Goal: Task Accomplishment & Management: Manage account settings

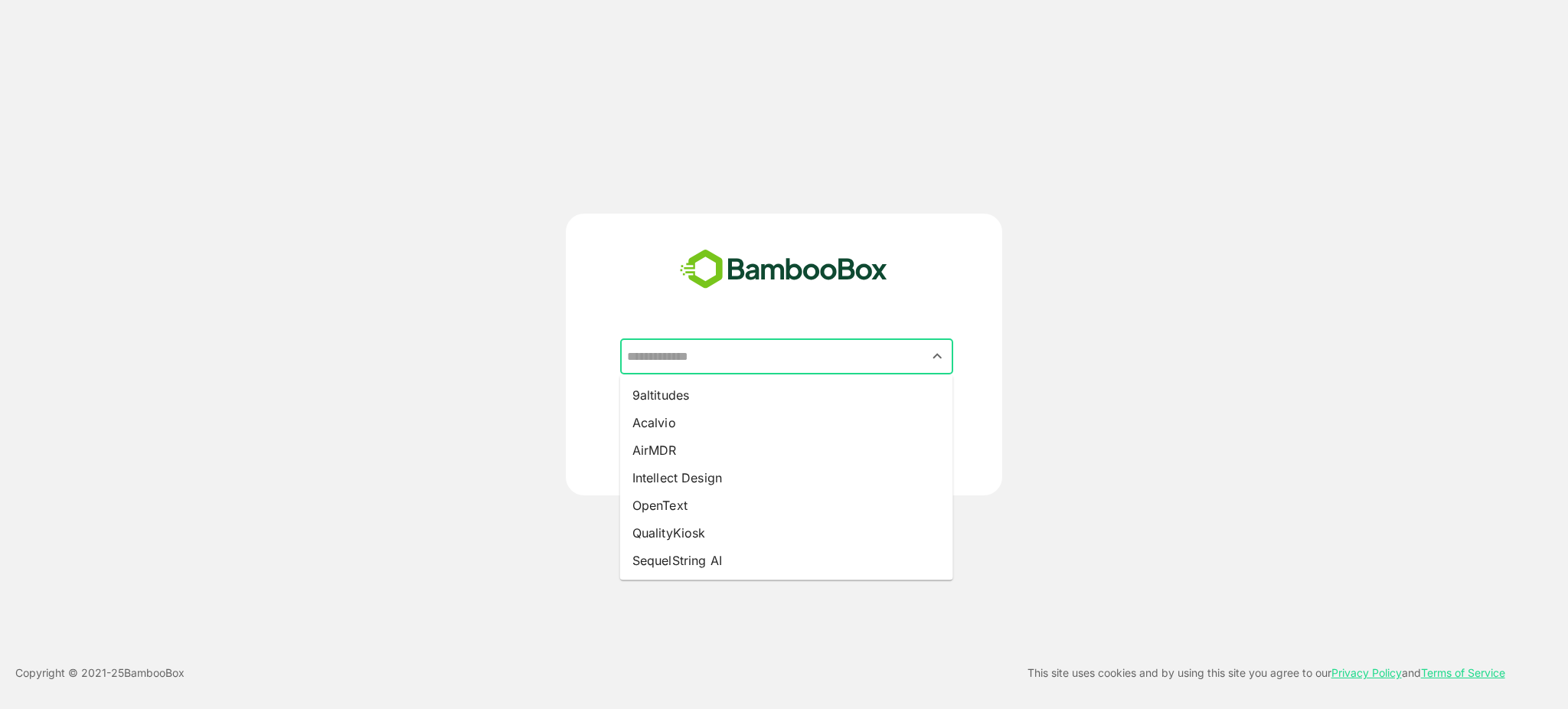
click at [659, 355] on input "text" at bounding box center [786, 357] width 327 height 29
type input "*******"
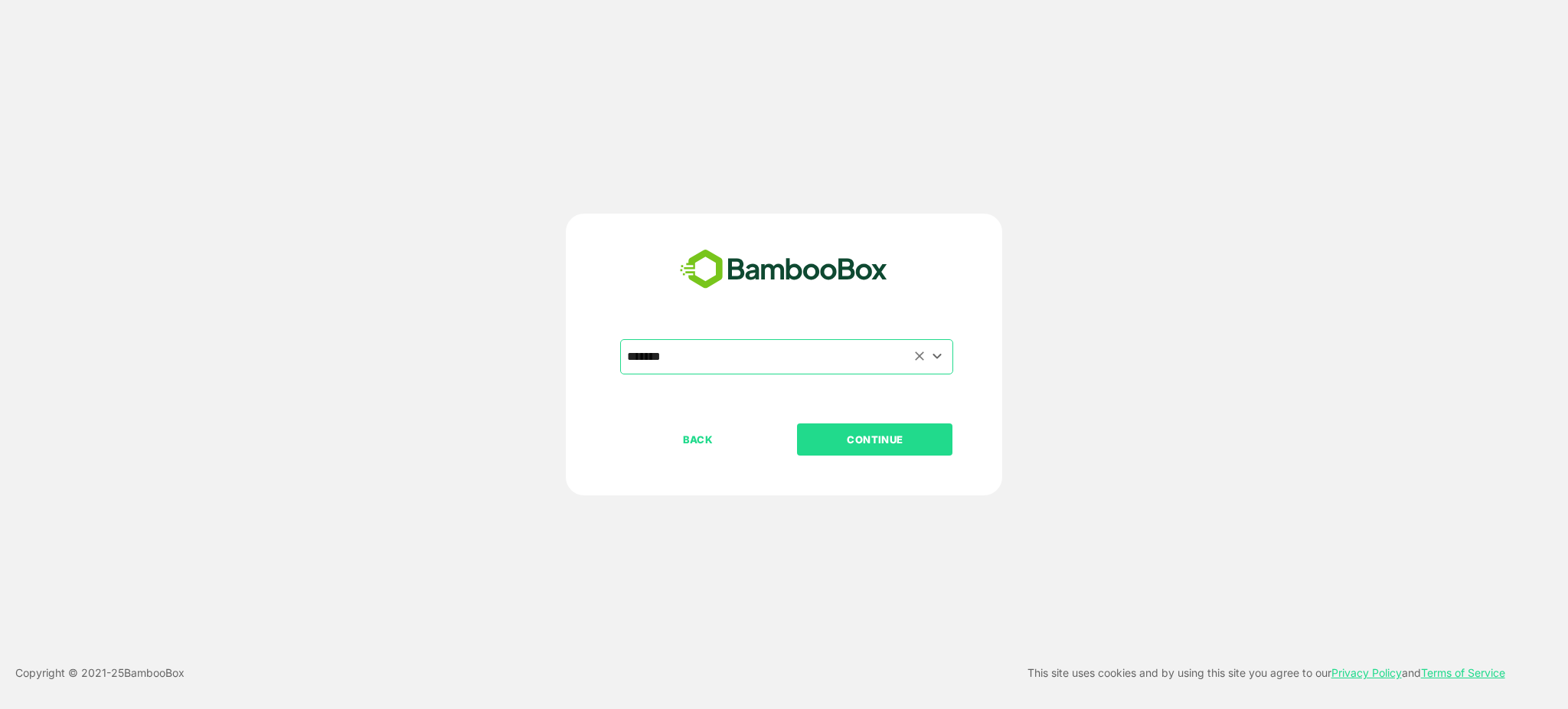
click at [797, 423] on button "CONTINUE" at bounding box center [874, 439] width 155 height 32
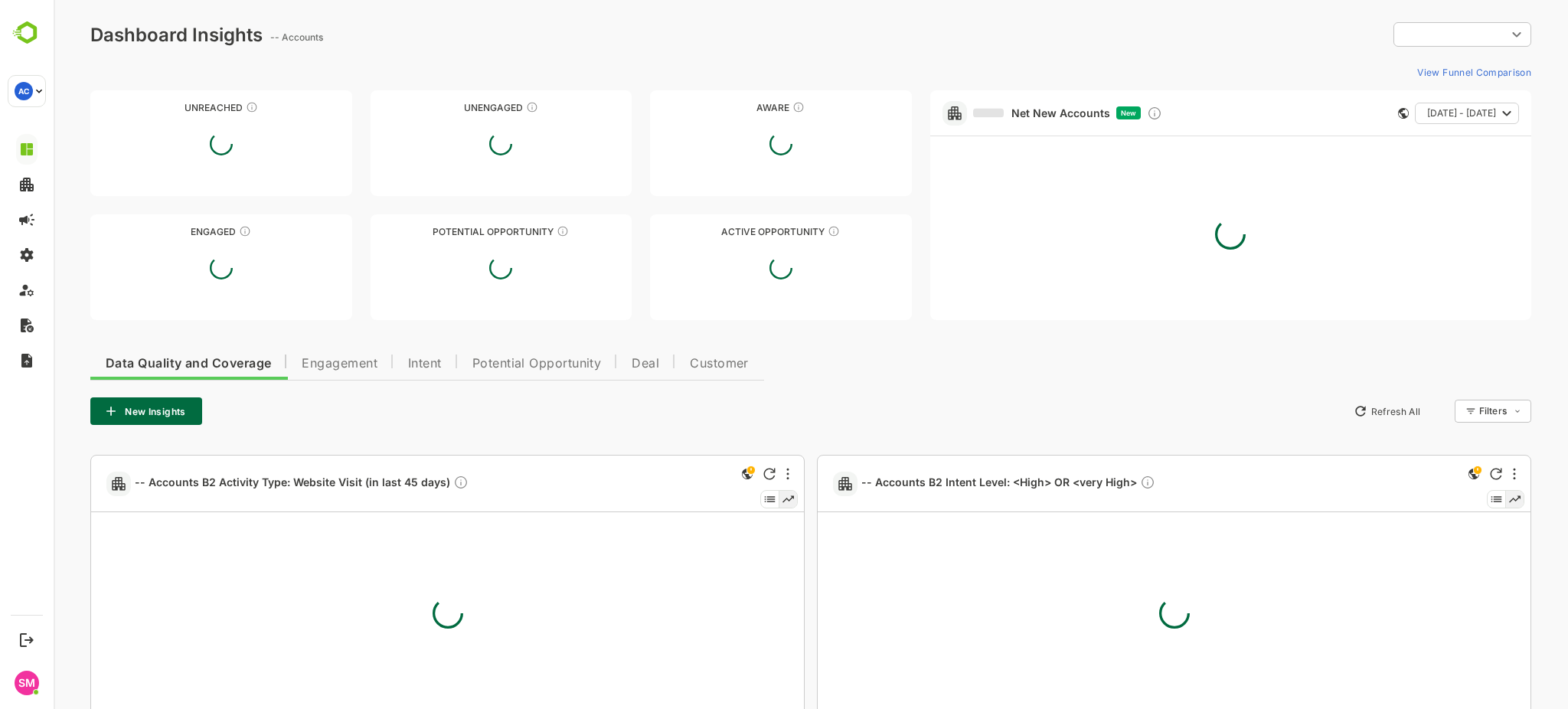
type input "**********"
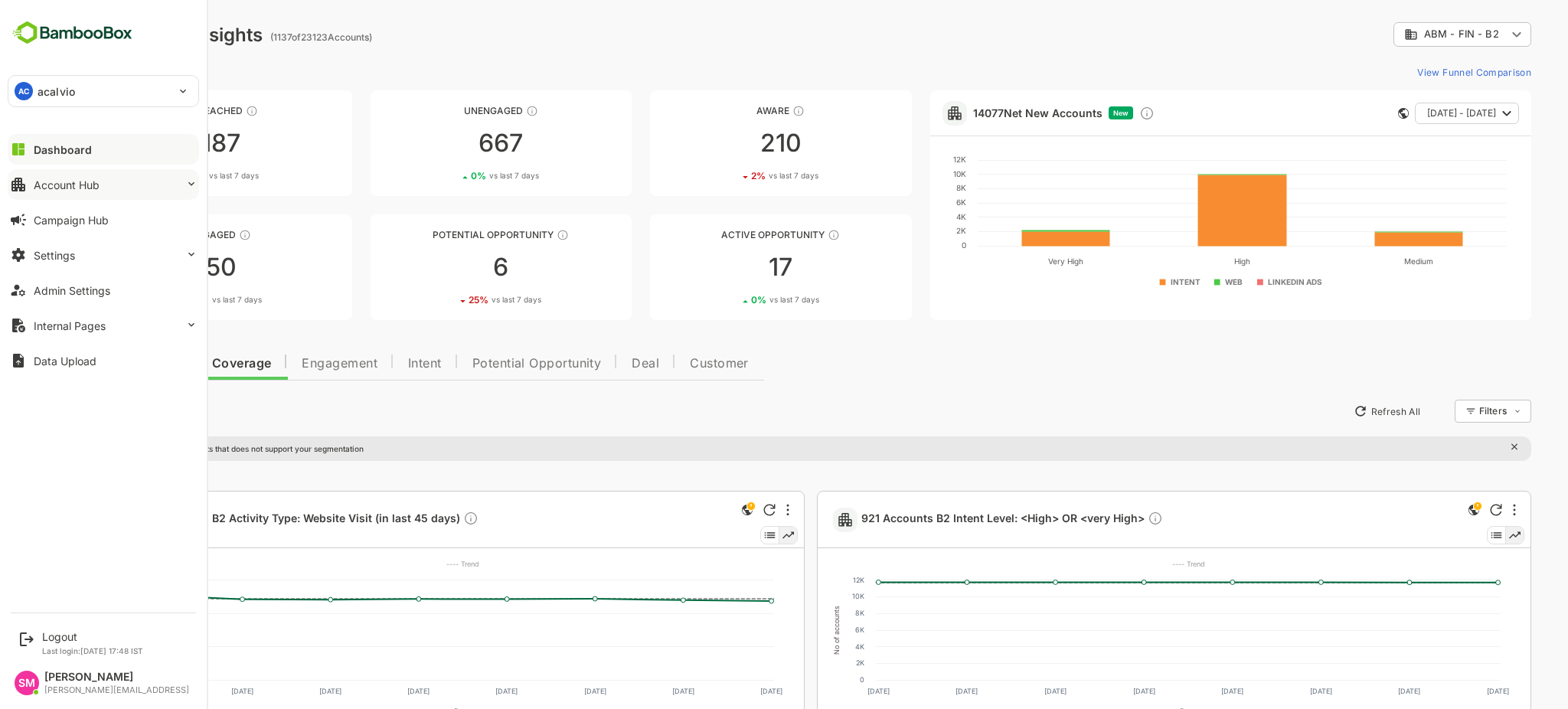
click at [87, 183] on div "Account Hub" at bounding box center [66, 185] width 66 height 13
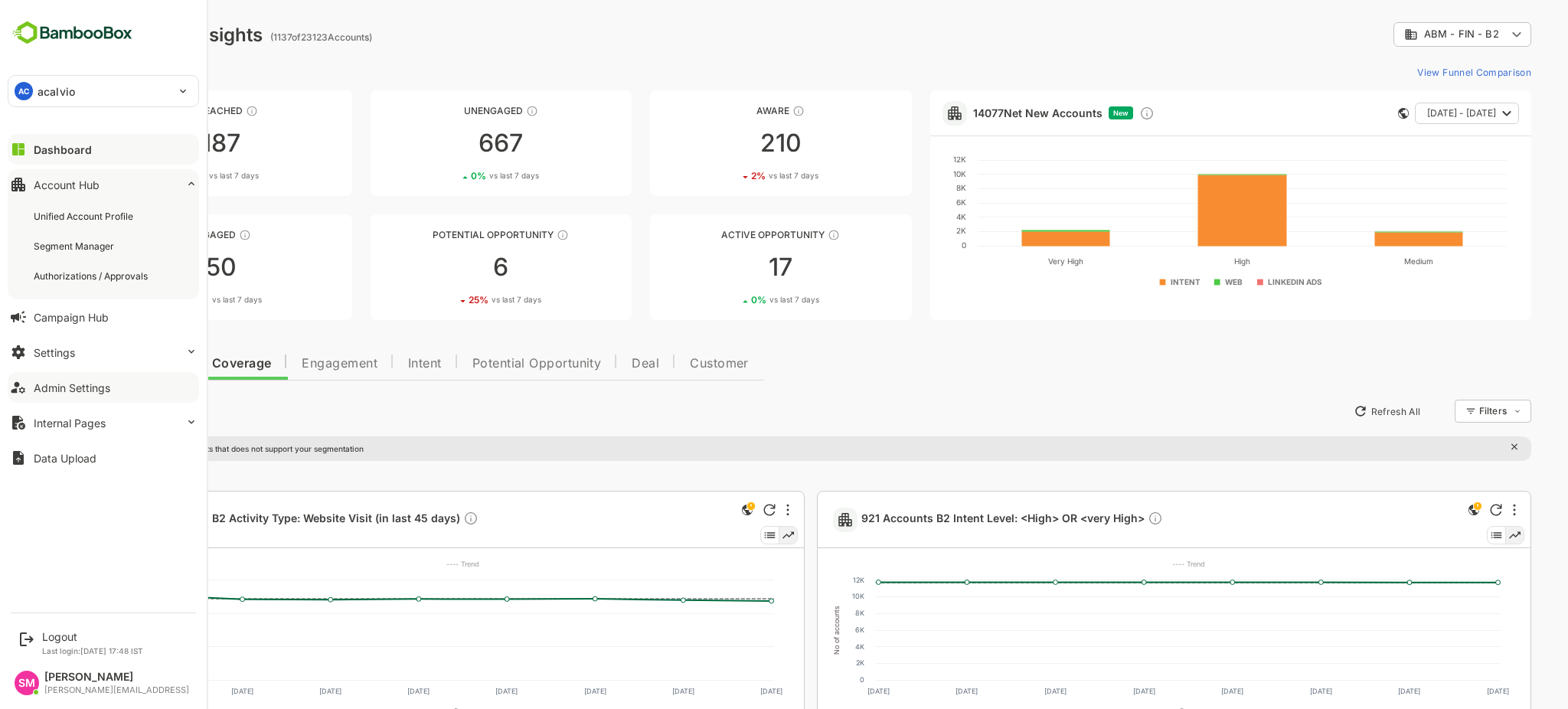
click at [75, 392] on div "Admin Settings" at bounding box center [72, 388] width 76 height 13
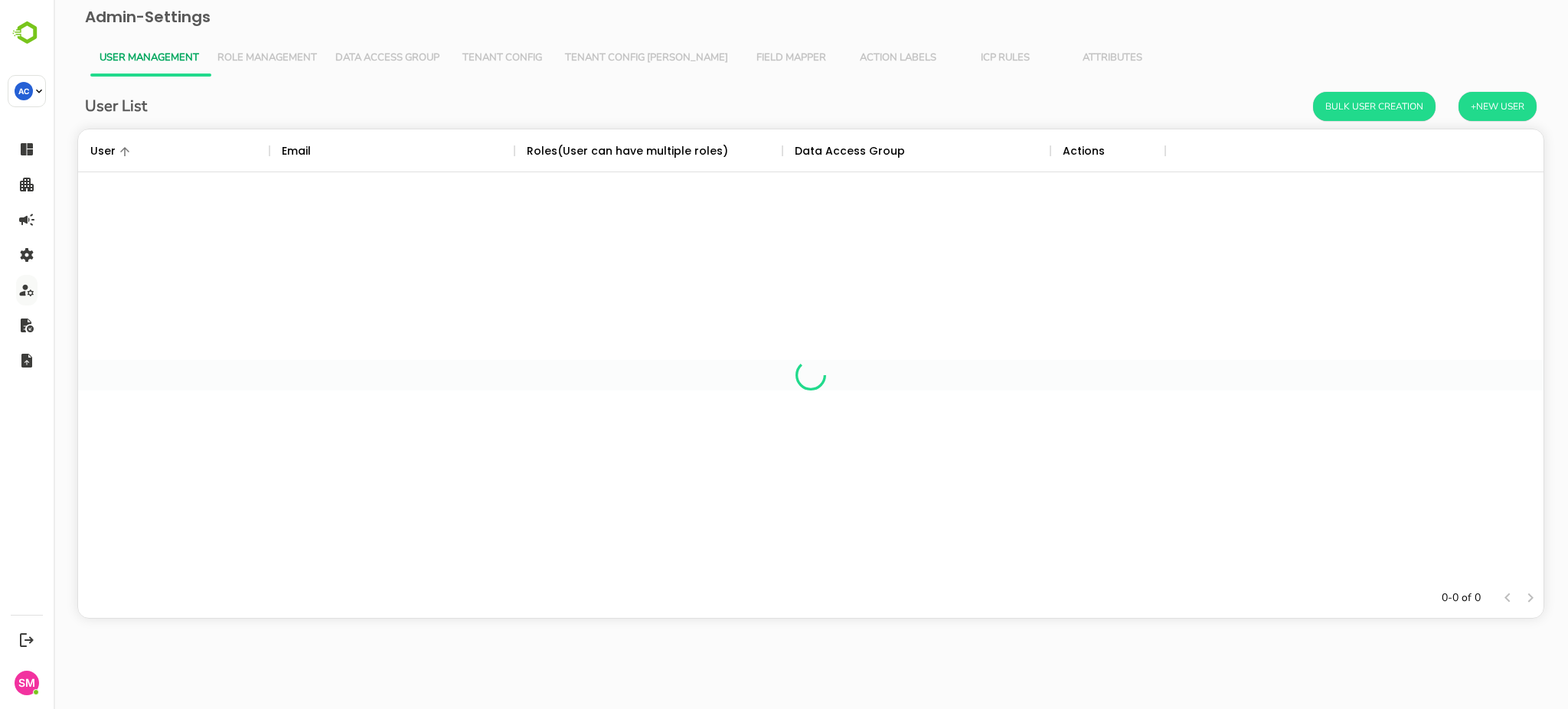
scroll to position [433, 1449]
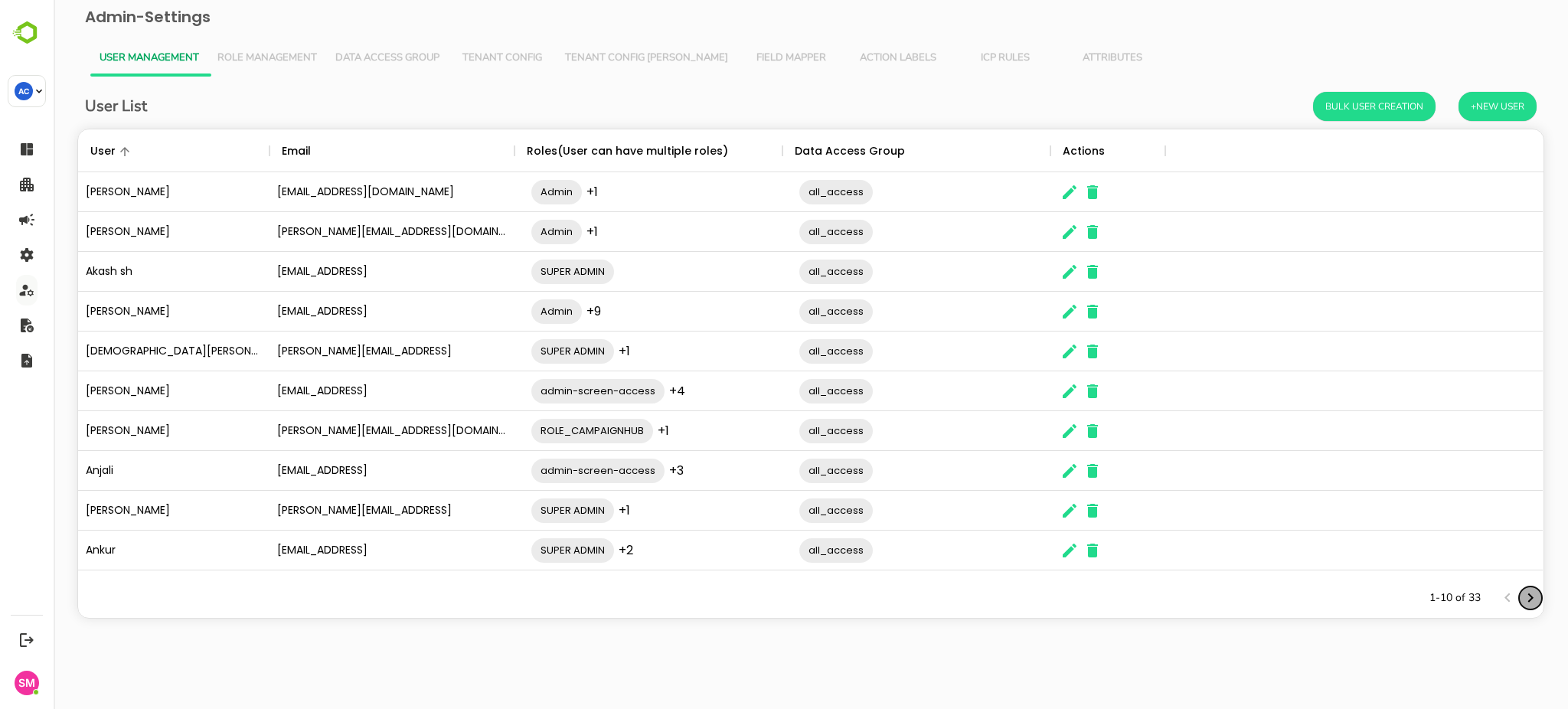
click at [1529, 602] on icon "Next page" at bounding box center [1530, 598] width 18 height 18
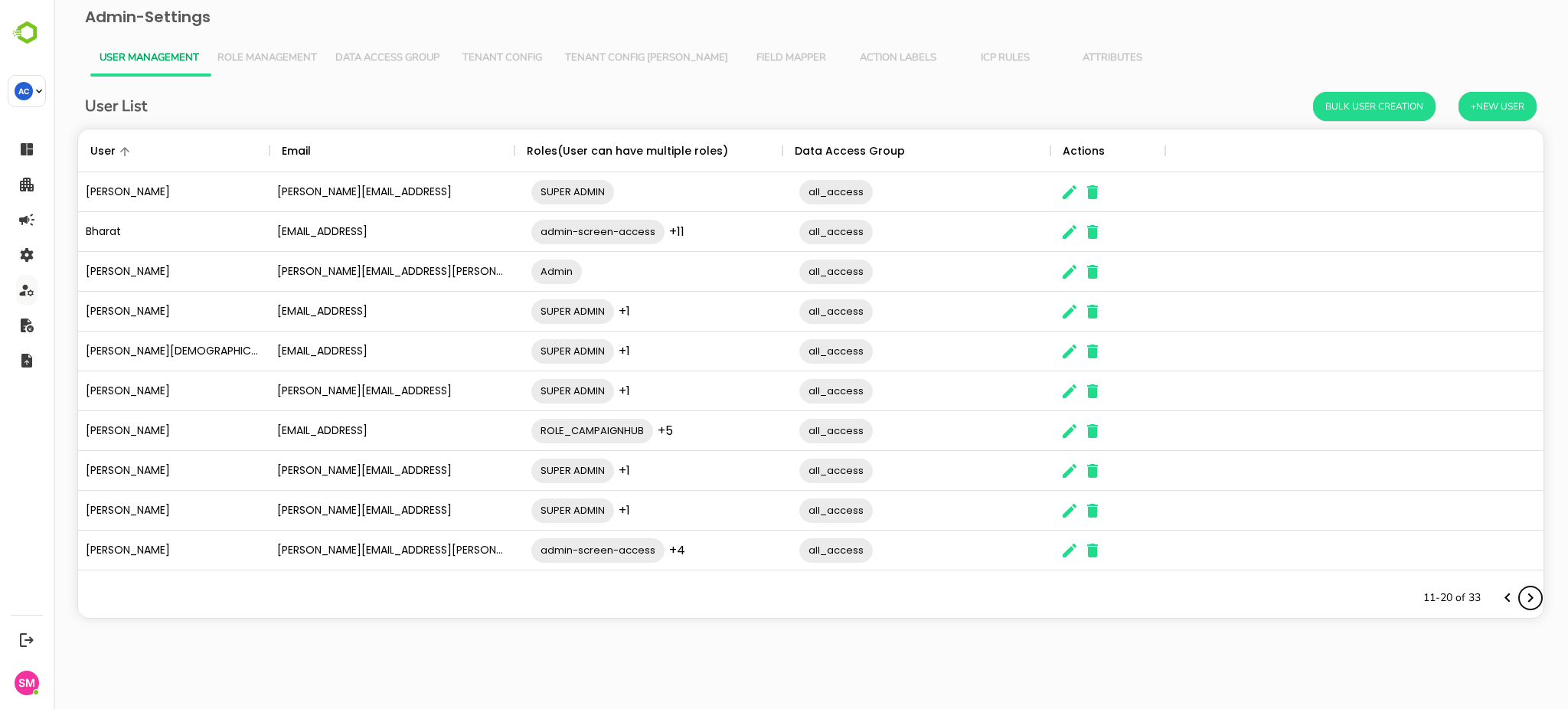
click at [1529, 602] on icon "Next page" at bounding box center [1530, 598] width 18 height 18
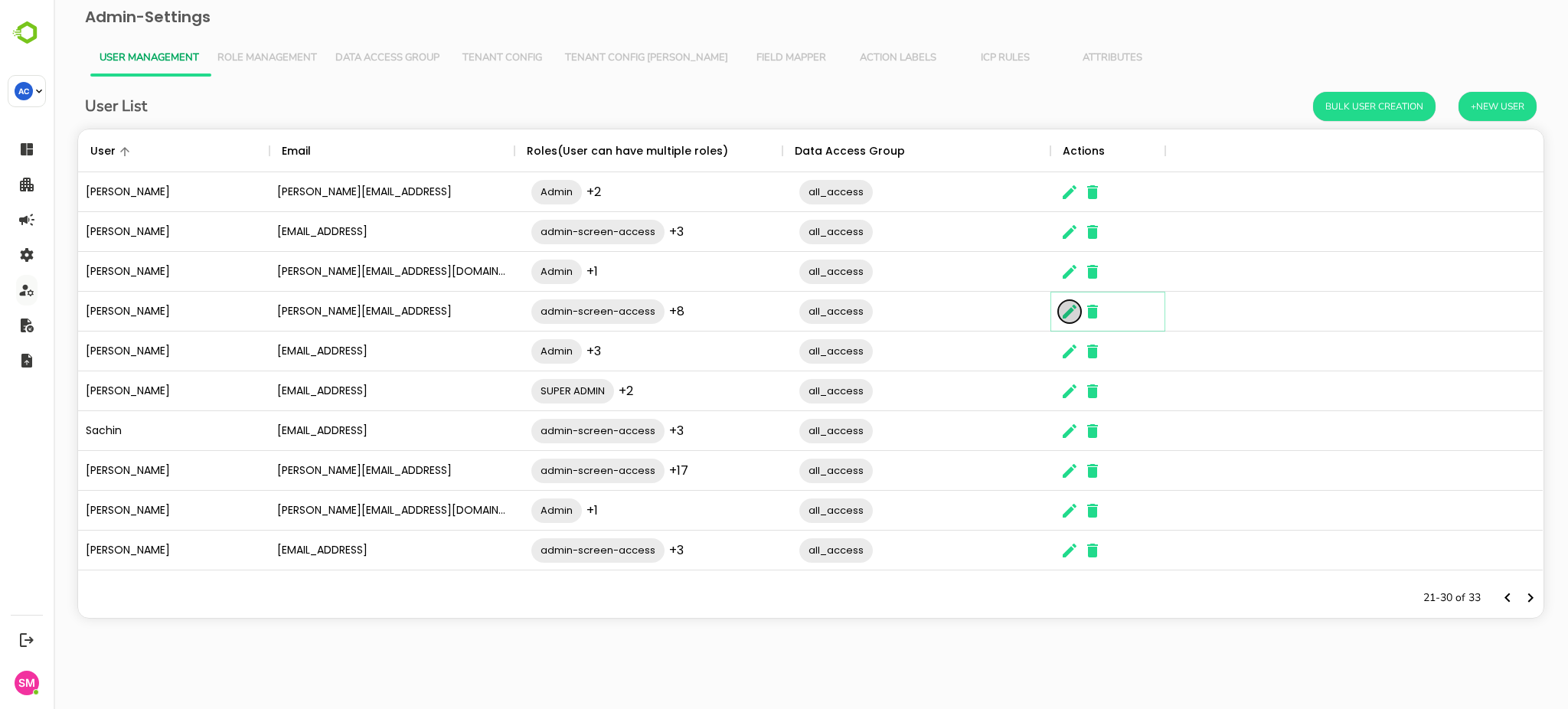
click at [1068, 318] on icon "The User Data" at bounding box center [1070, 312] width 18 height 18
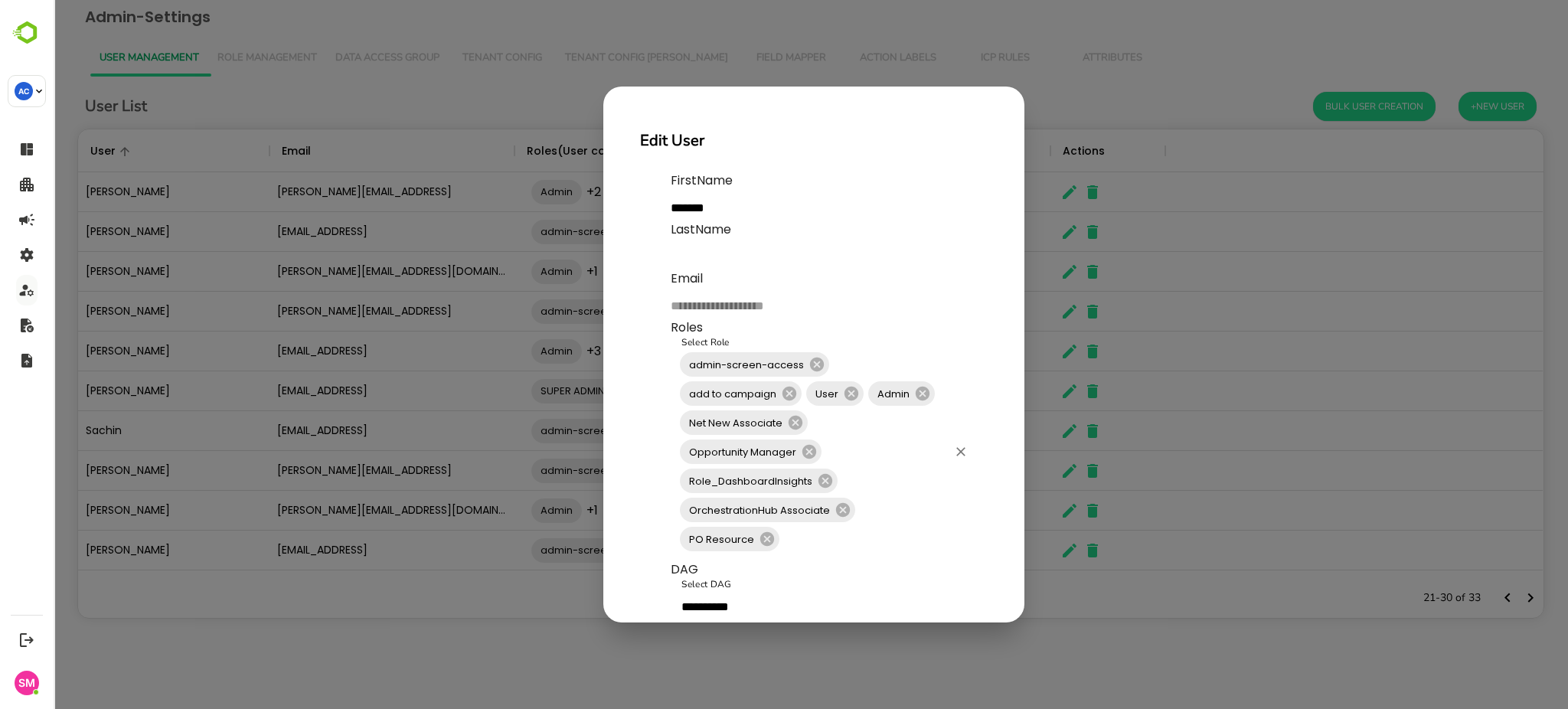
scroll to position [35, 0]
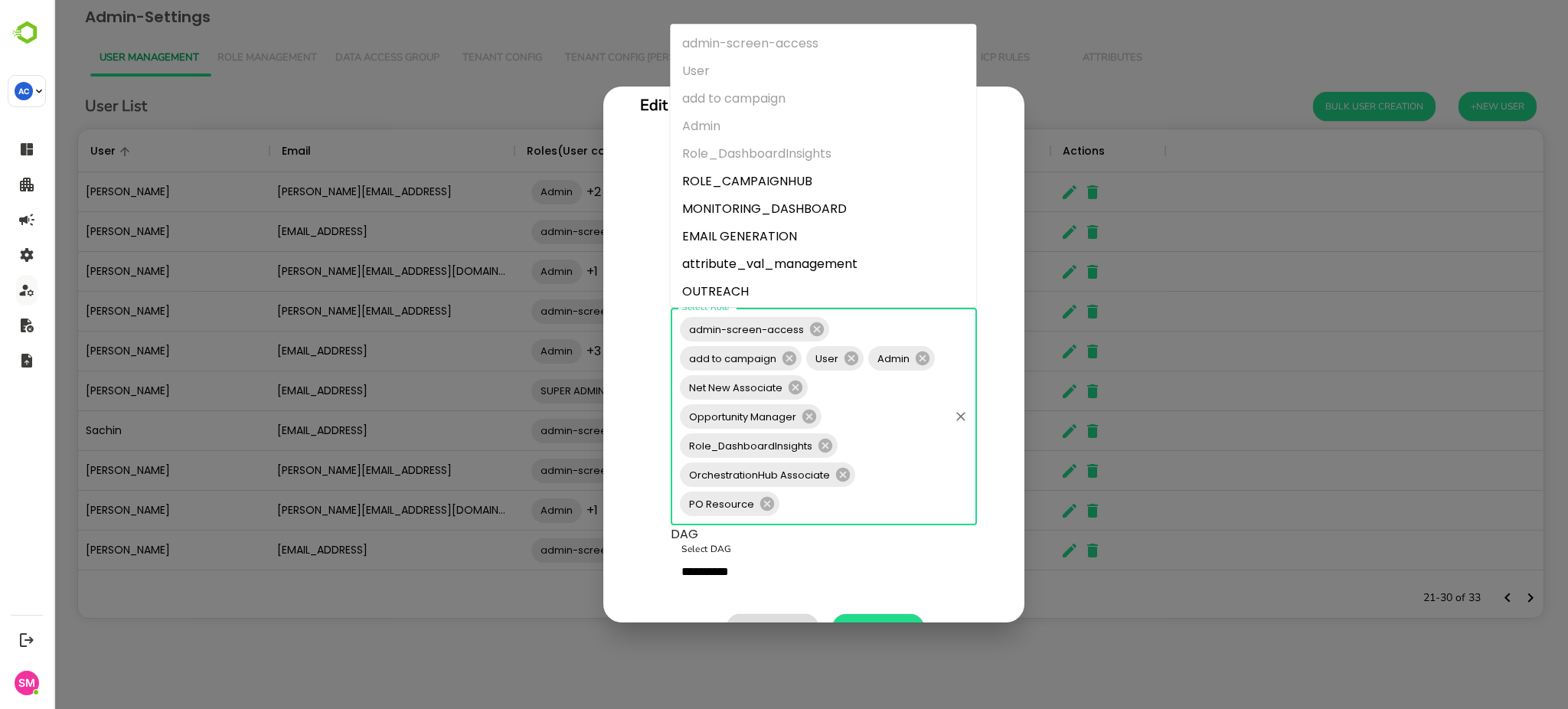
click at [813, 502] on input "Select Role" at bounding box center [864, 503] width 165 height 29
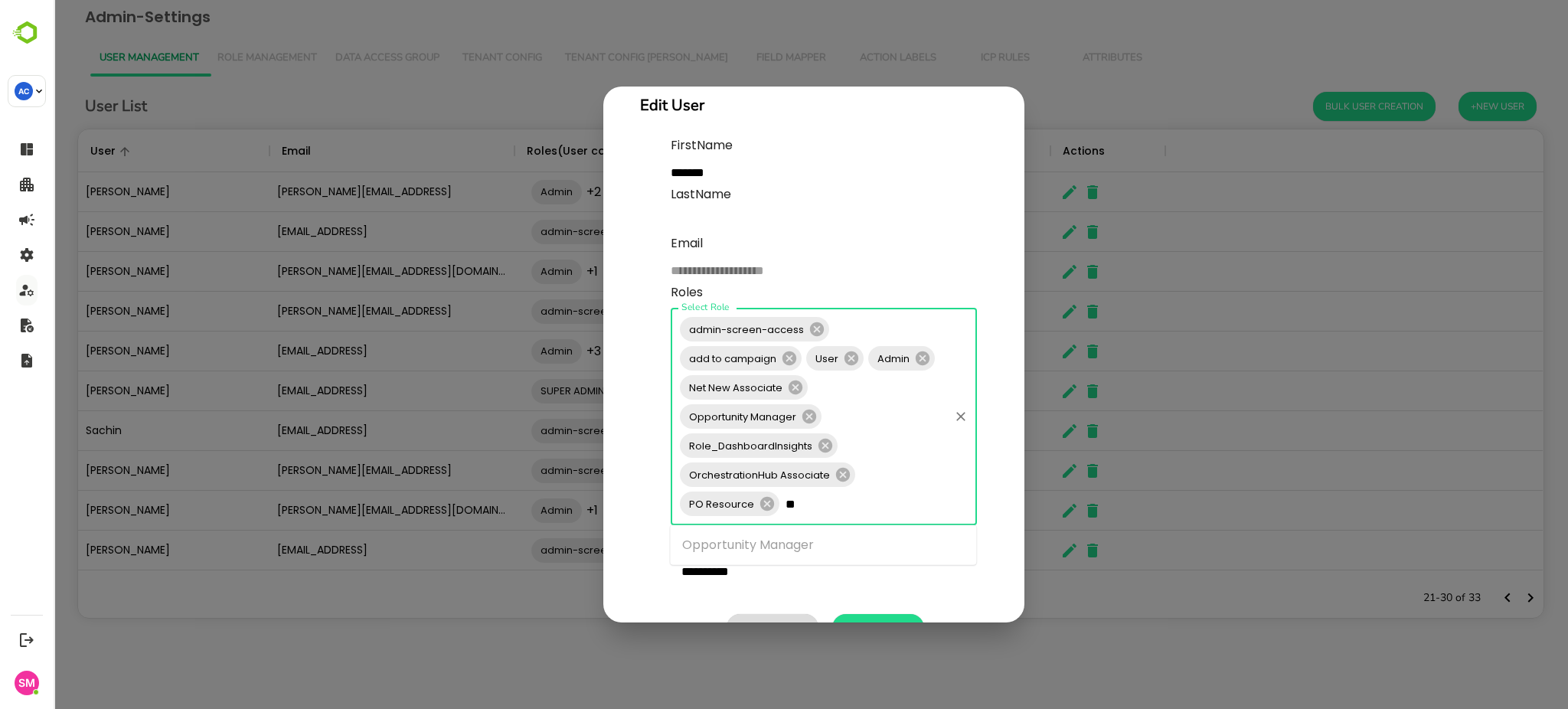
type input "*"
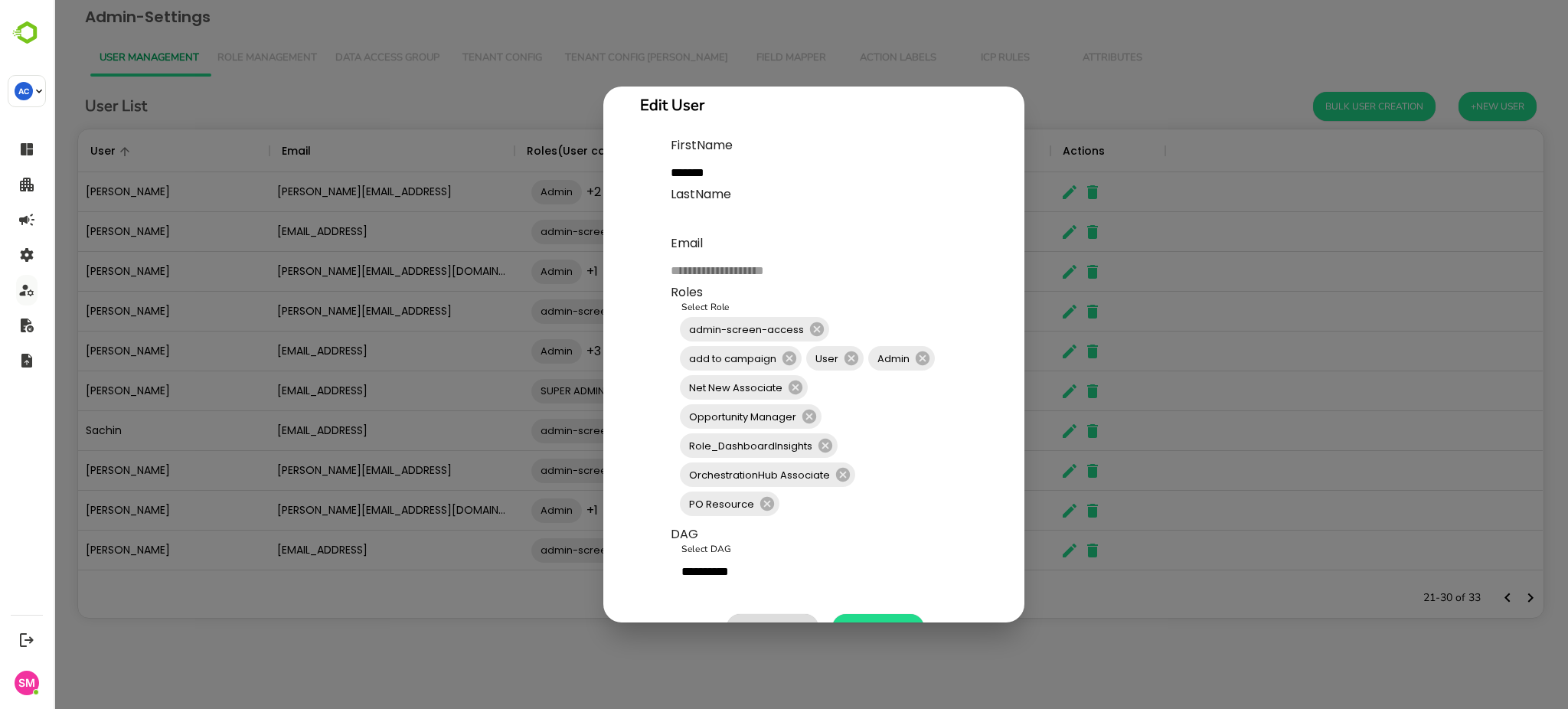
click at [1093, 631] on div "**********" at bounding box center [811, 354] width 1514 height 709
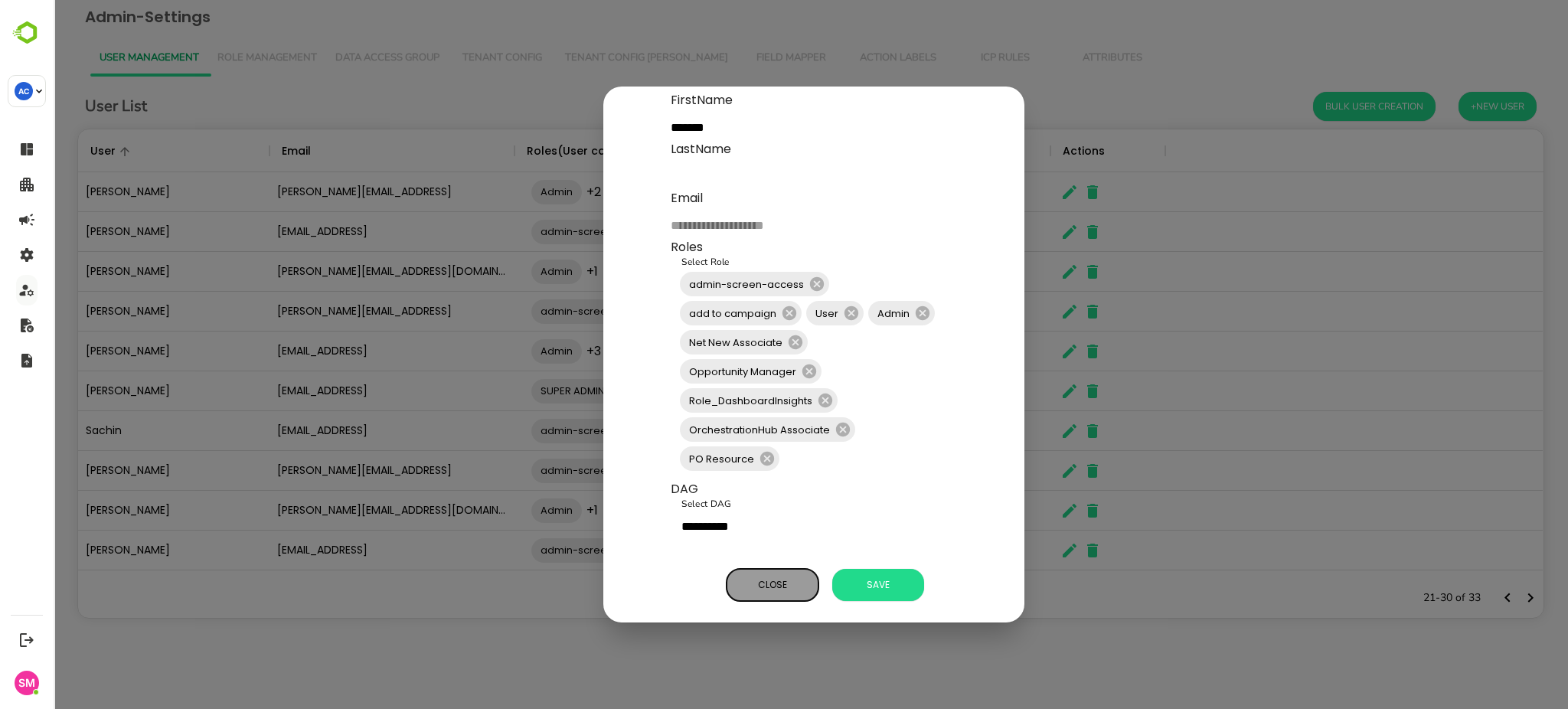
click at [757, 575] on span "Close" at bounding box center [772, 585] width 76 height 20
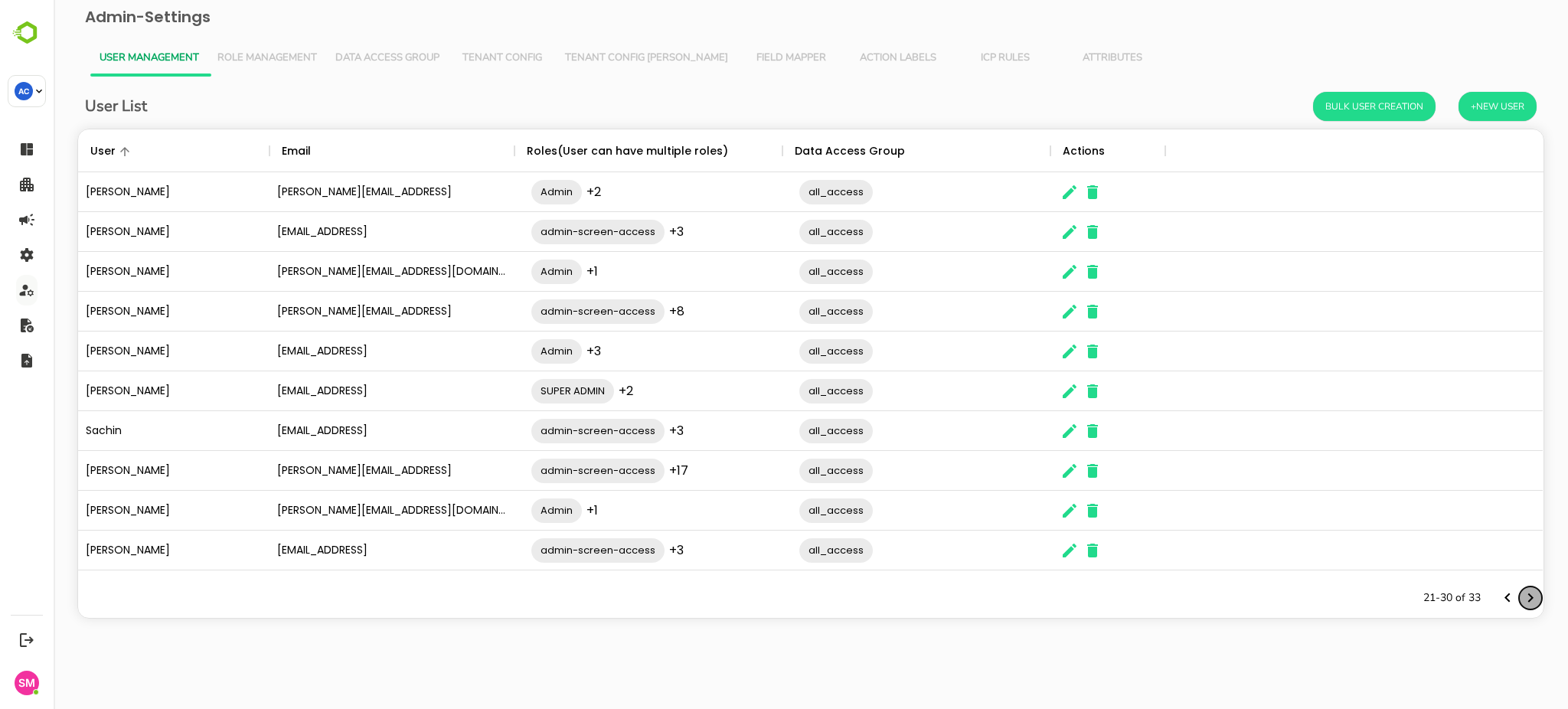
click at [1529, 595] on icon "Next page" at bounding box center [1531, 597] width 5 height 9
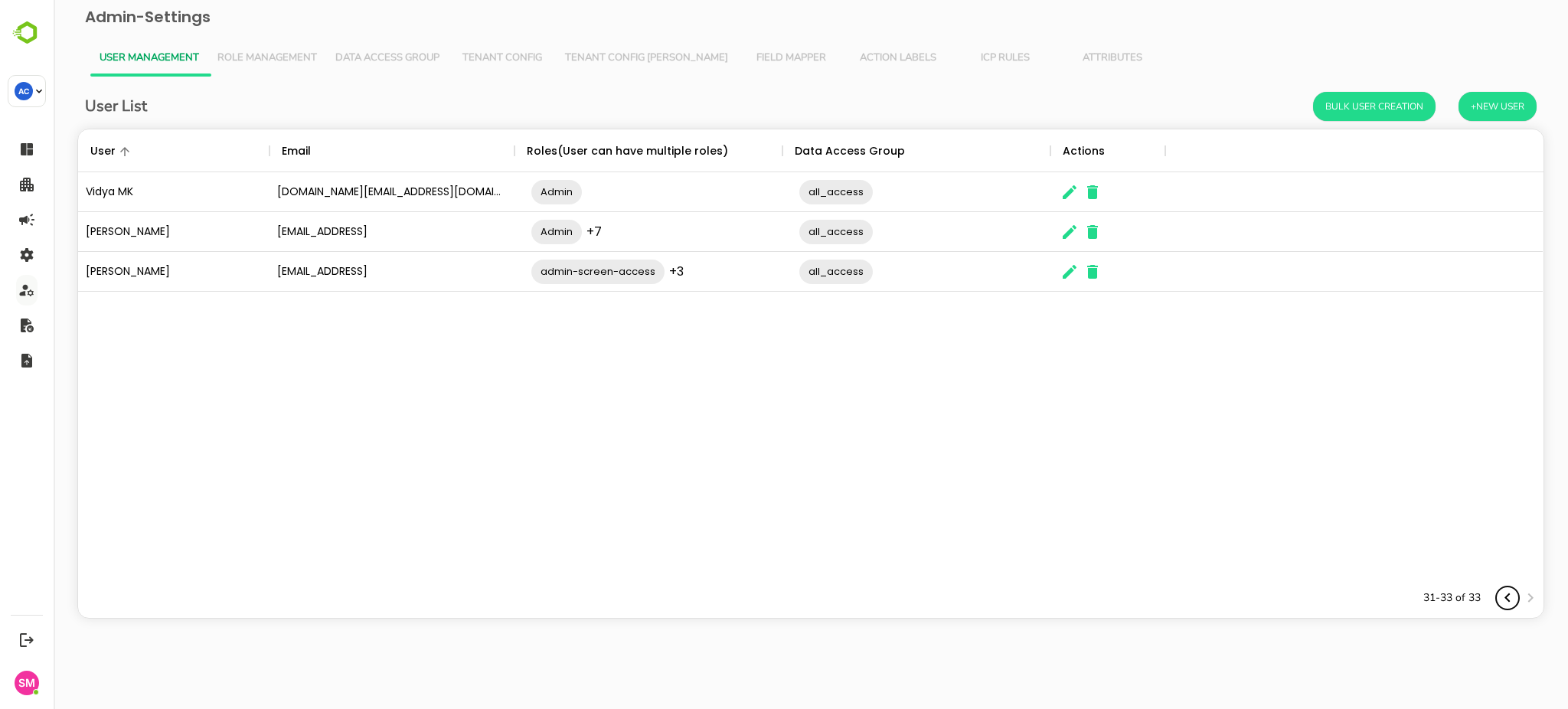
click at [1510, 592] on icon "Previous page" at bounding box center [1507, 598] width 18 height 18
